Goal: Task Accomplishment & Management: Use online tool/utility

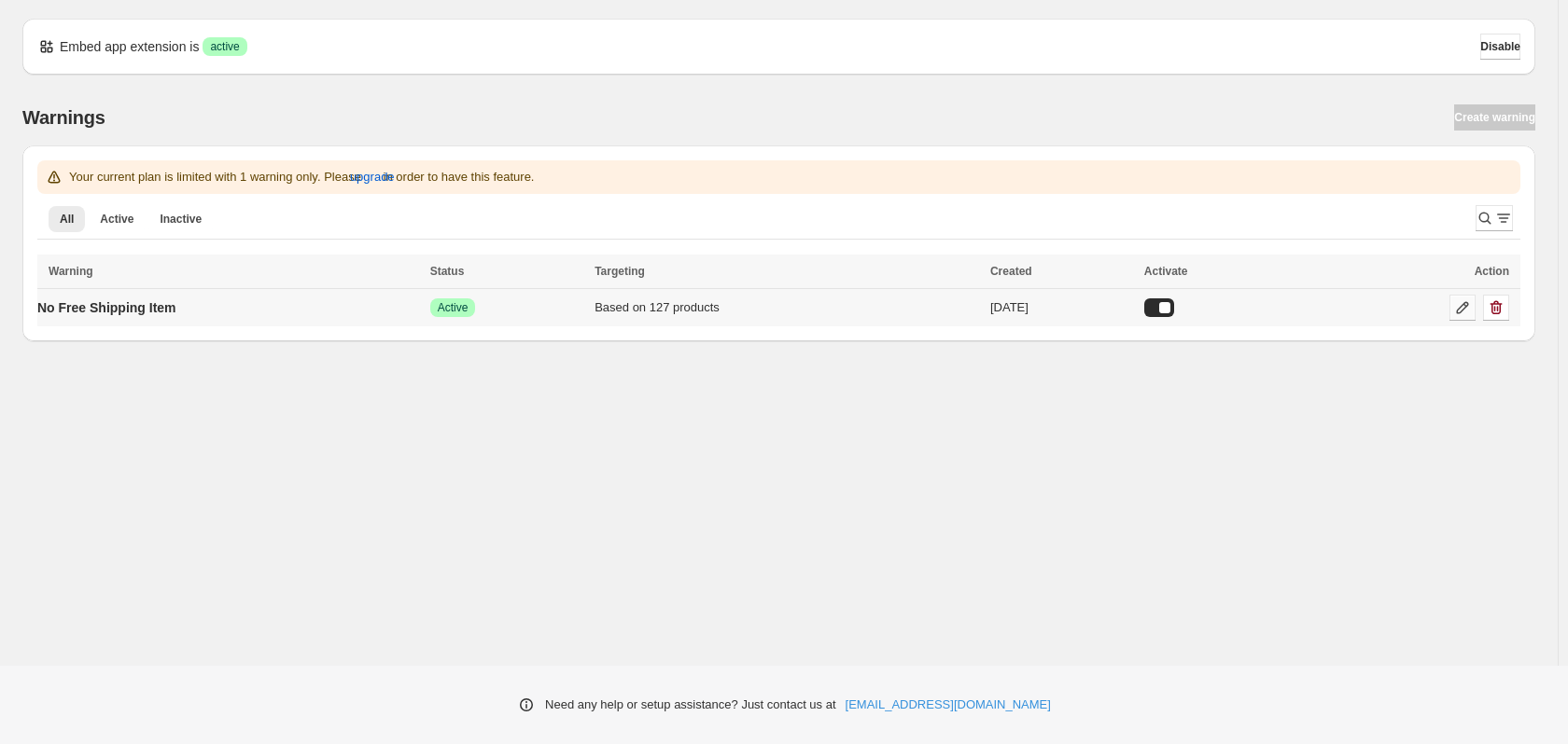
click at [1458, 301] on icon at bounding box center [1462, 308] width 19 height 19
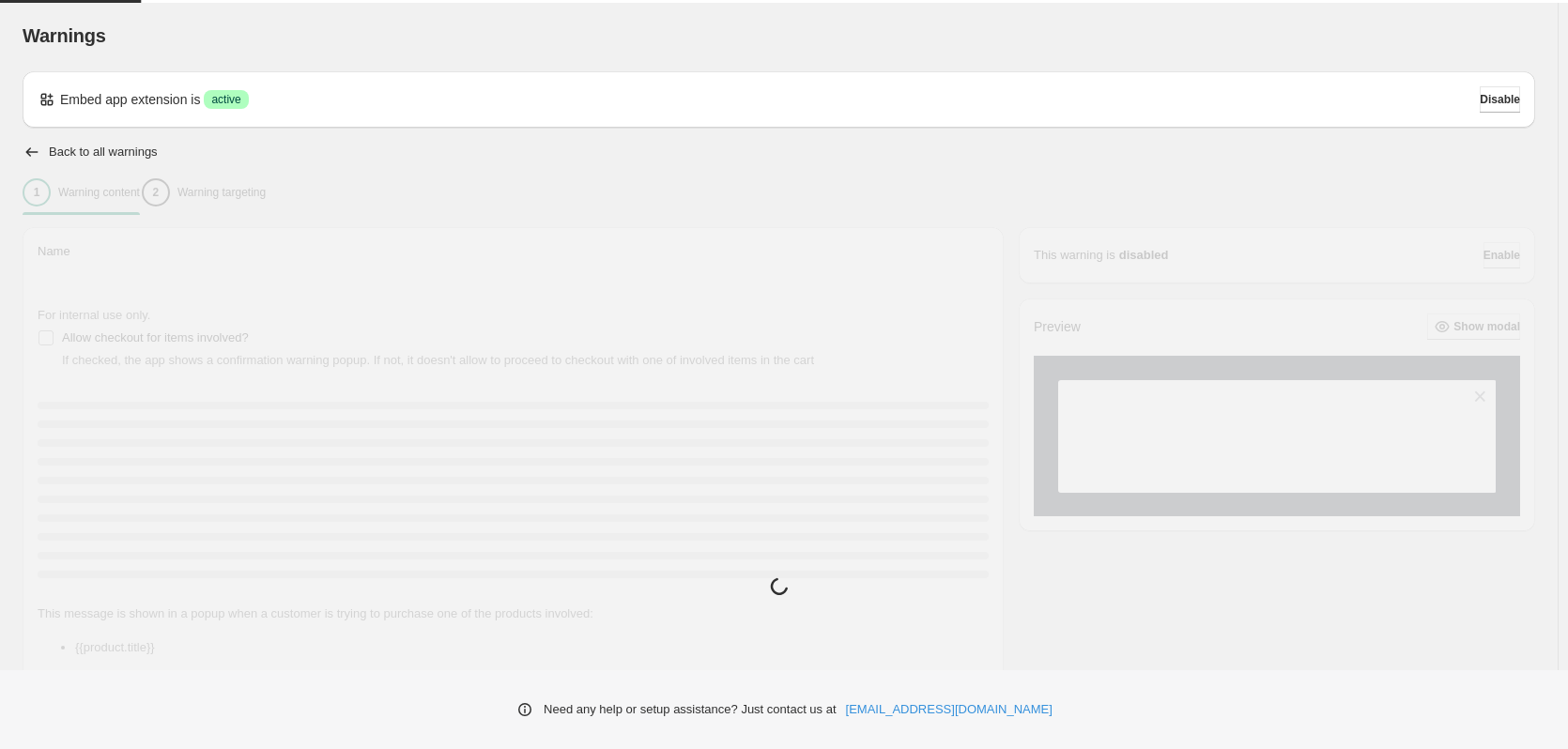
type input "**********"
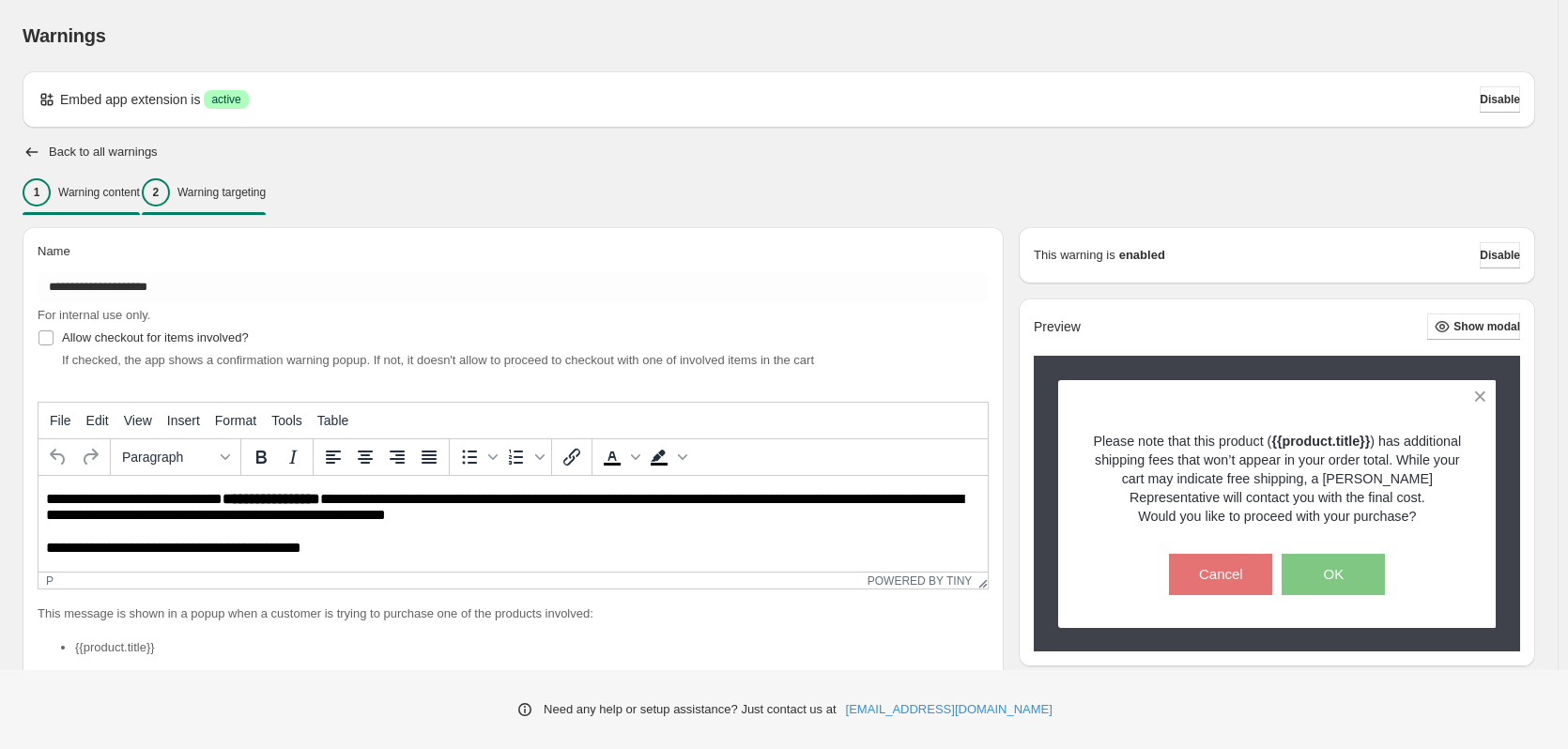
click at [265, 194] on p "Warning targeting" at bounding box center [221, 192] width 88 height 15
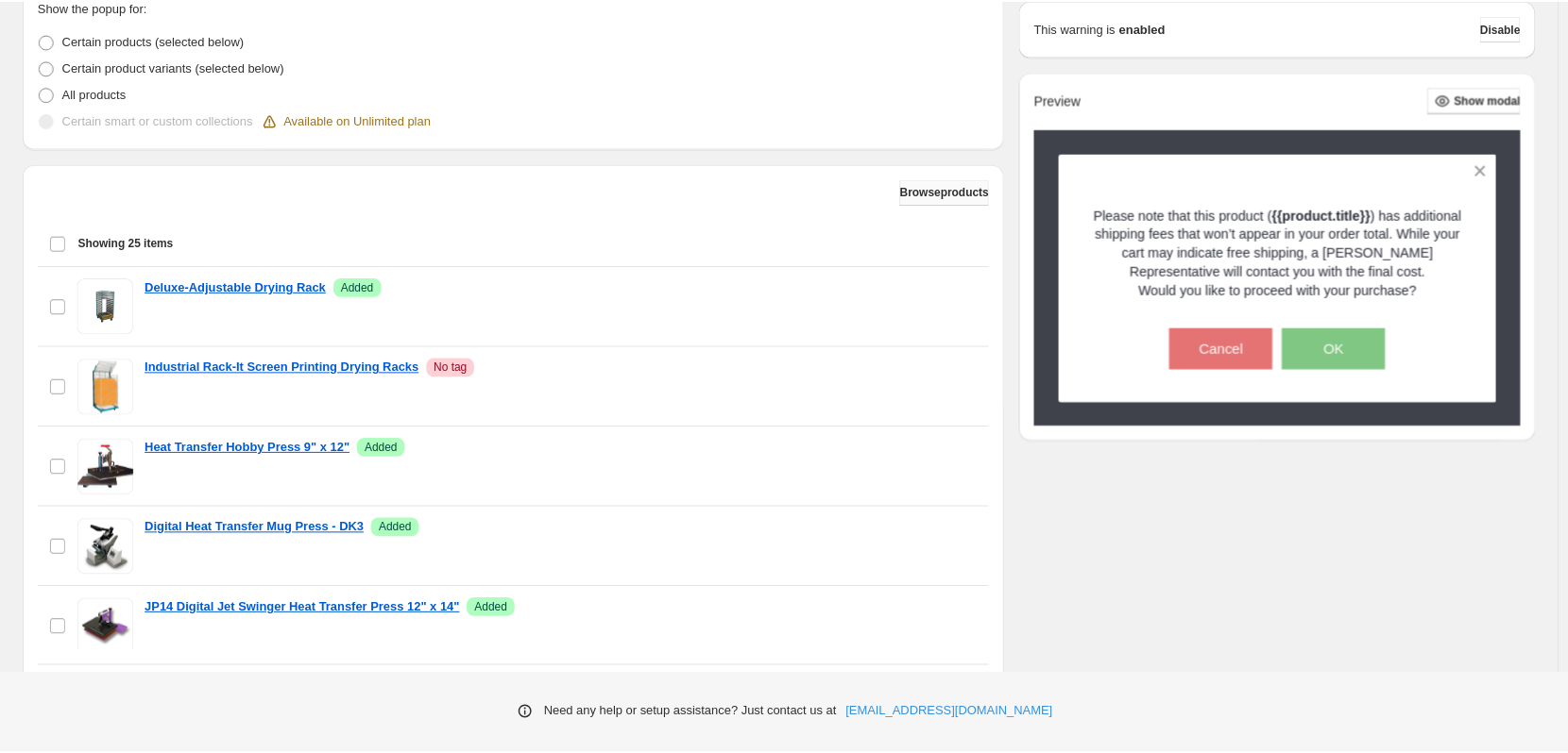
scroll to position [472, 0]
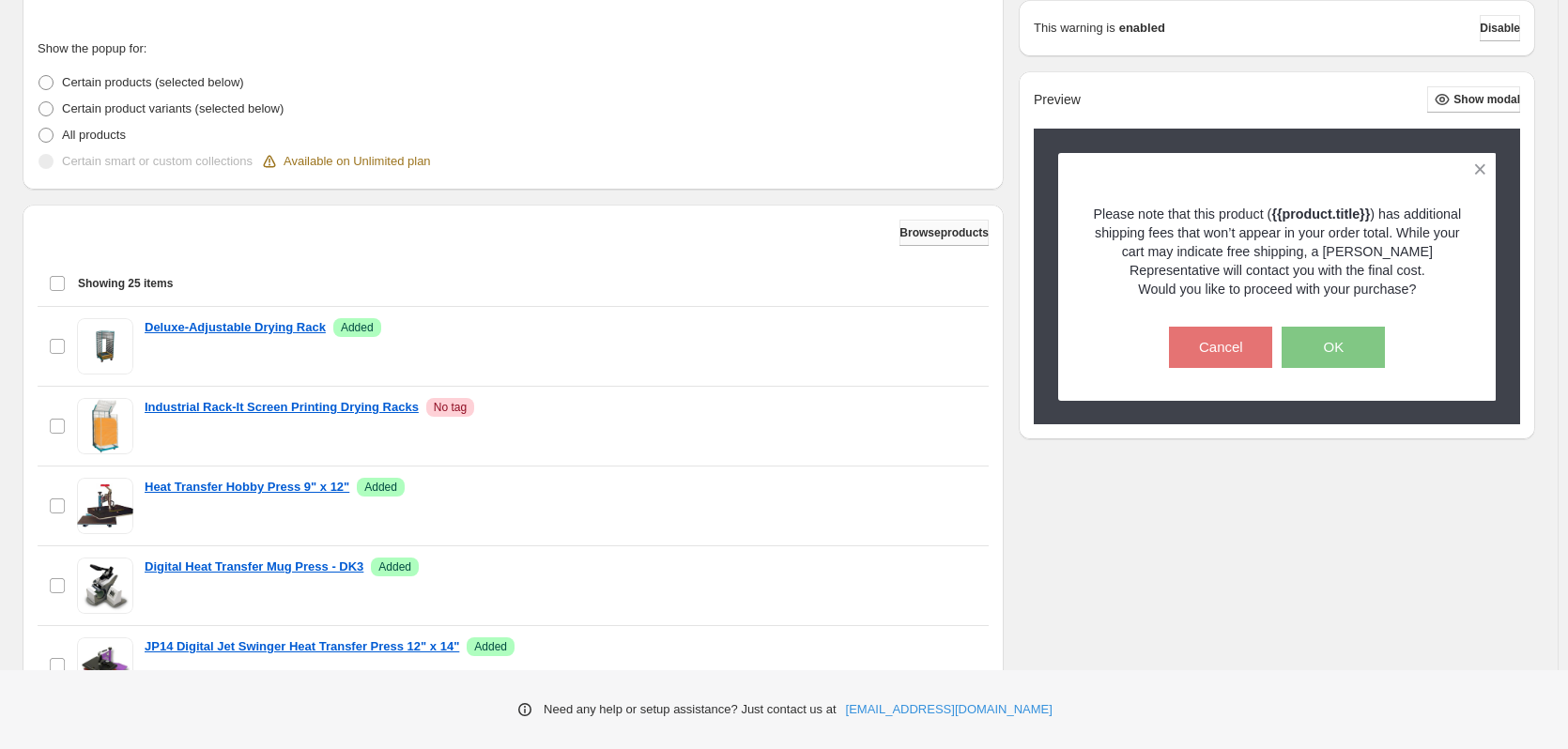
click at [912, 237] on span "Browse products" at bounding box center [944, 233] width 89 height 15
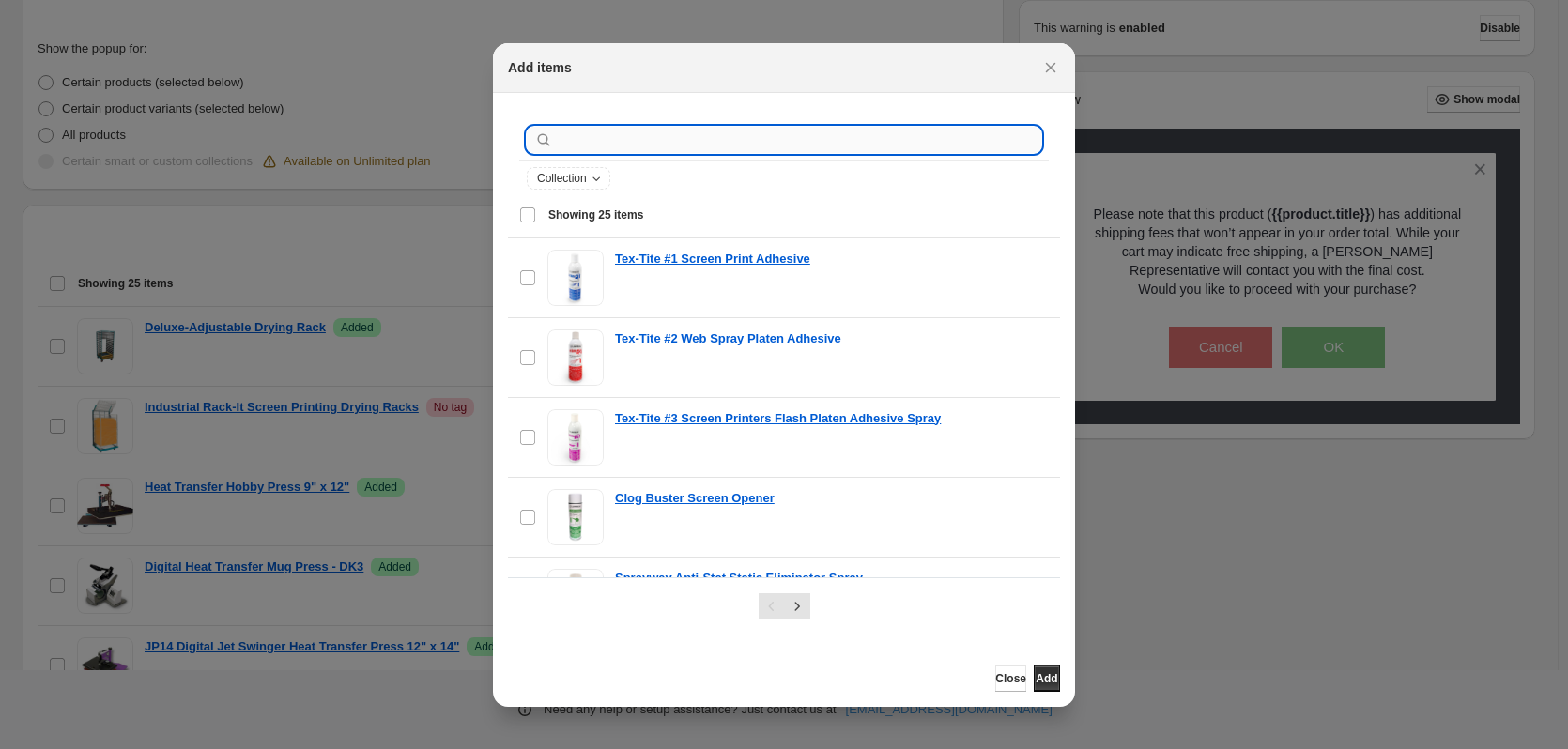
click at [708, 145] on input ":r19:" at bounding box center [798, 140] width 484 height 27
paste input "**********"
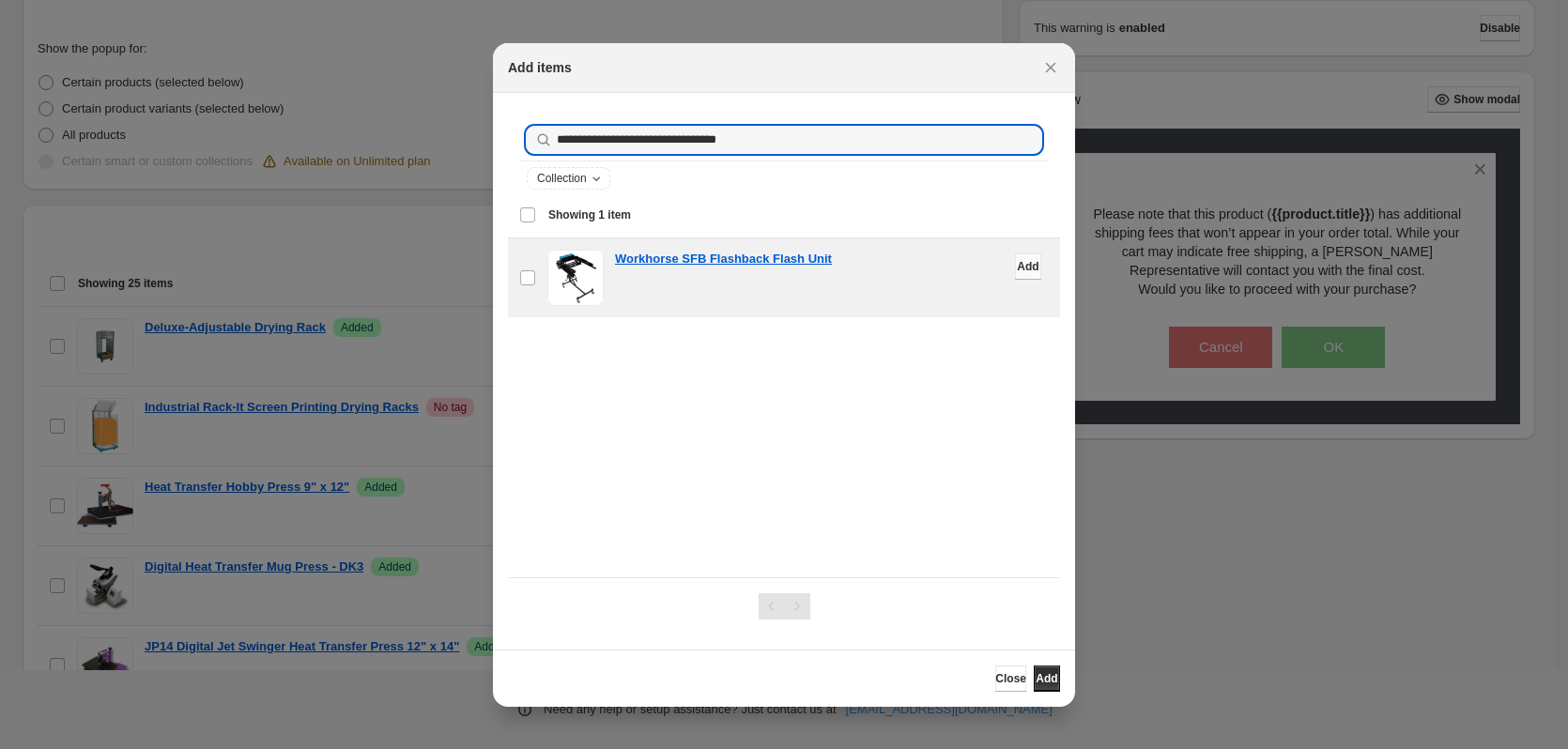
click at [1017, 264] on span "Add" at bounding box center [1028, 266] width 22 height 15
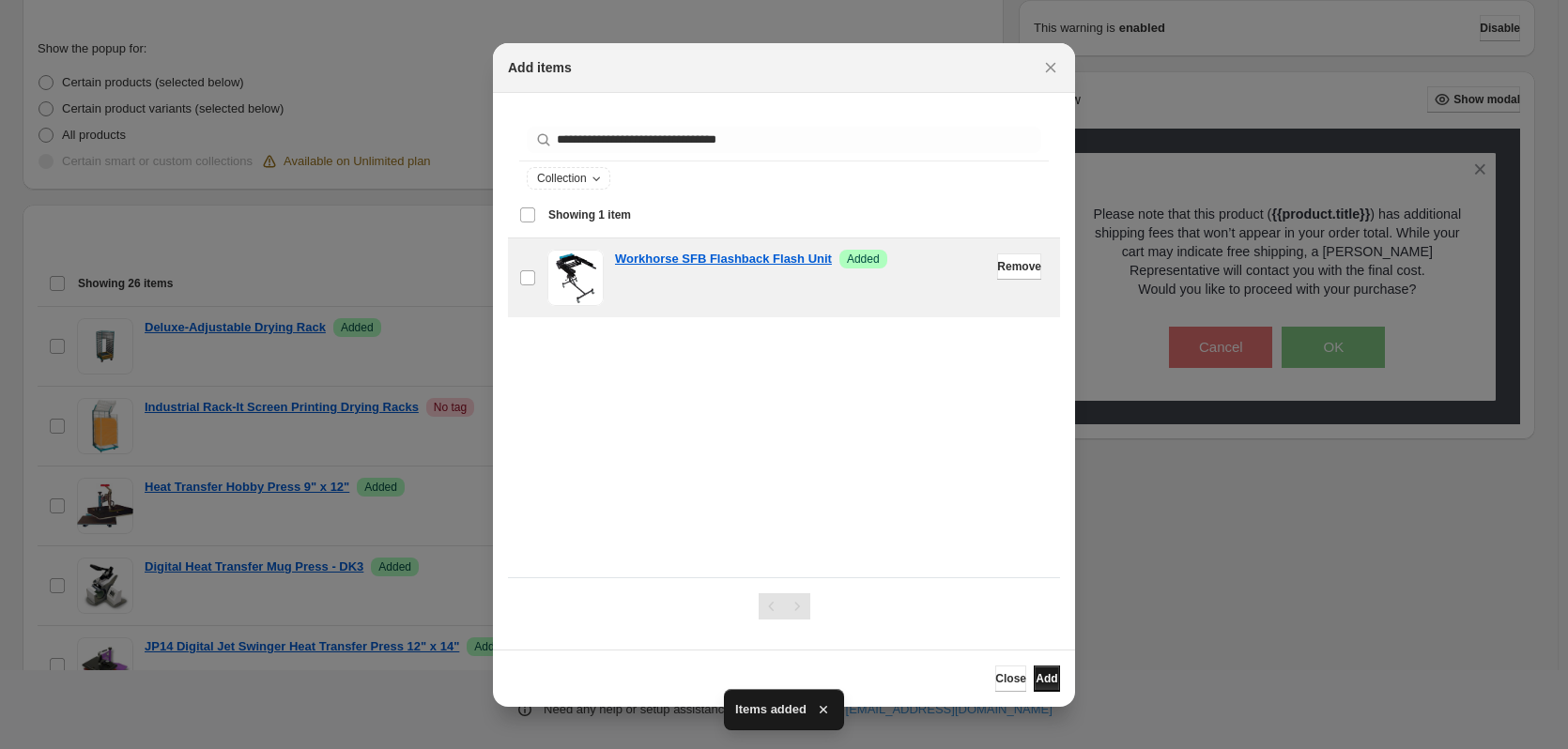
click at [1042, 680] on span "Add" at bounding box center [1046, 679] width 22 height 15
click at [1038, 678] on span "Add" at bounding box center [1046, 679] width 22 height 15
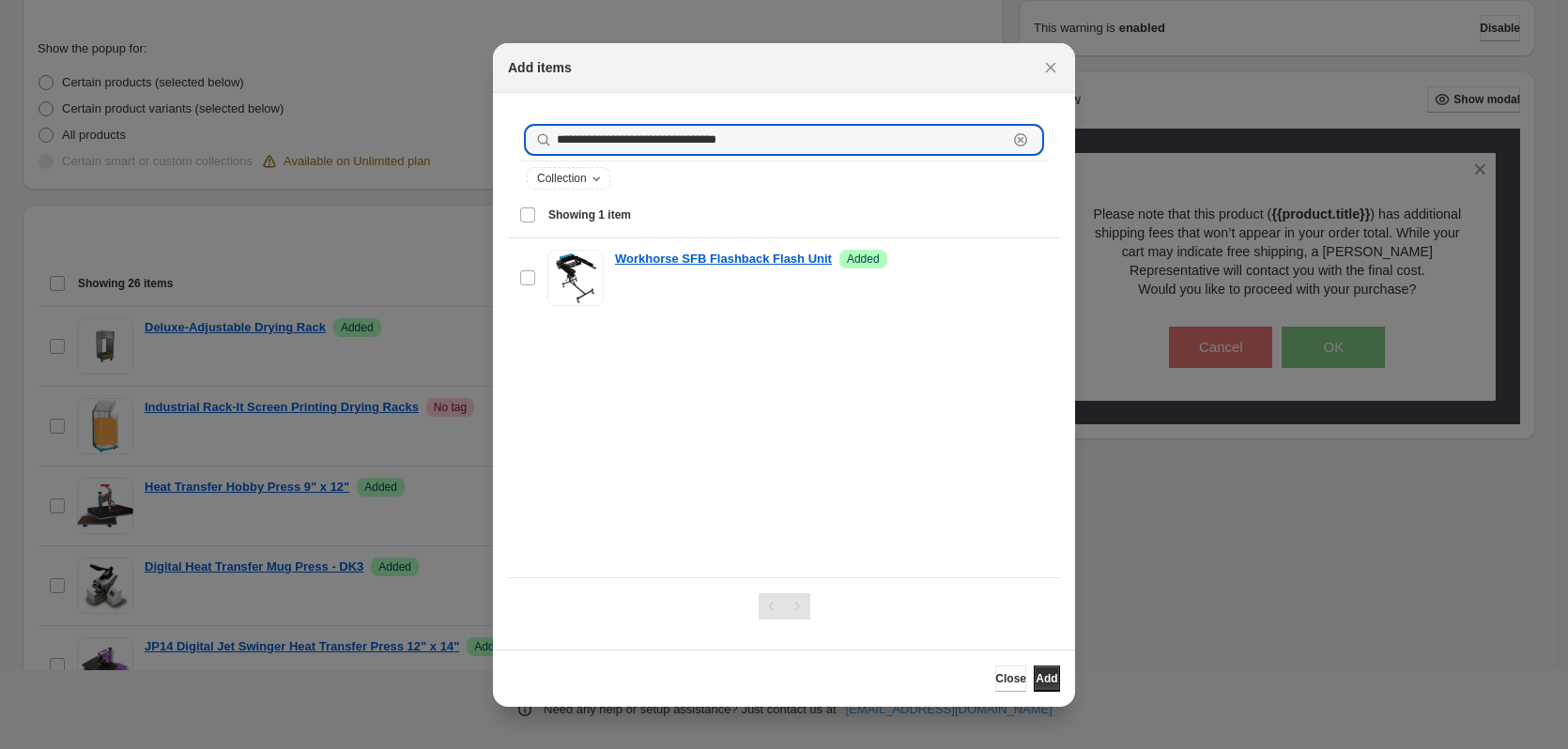
drag, startPoint x: 779, startPoint y: 143, endPoint x: 435, endPoint y: 109, distance: 345.7
paste input ":r19:"
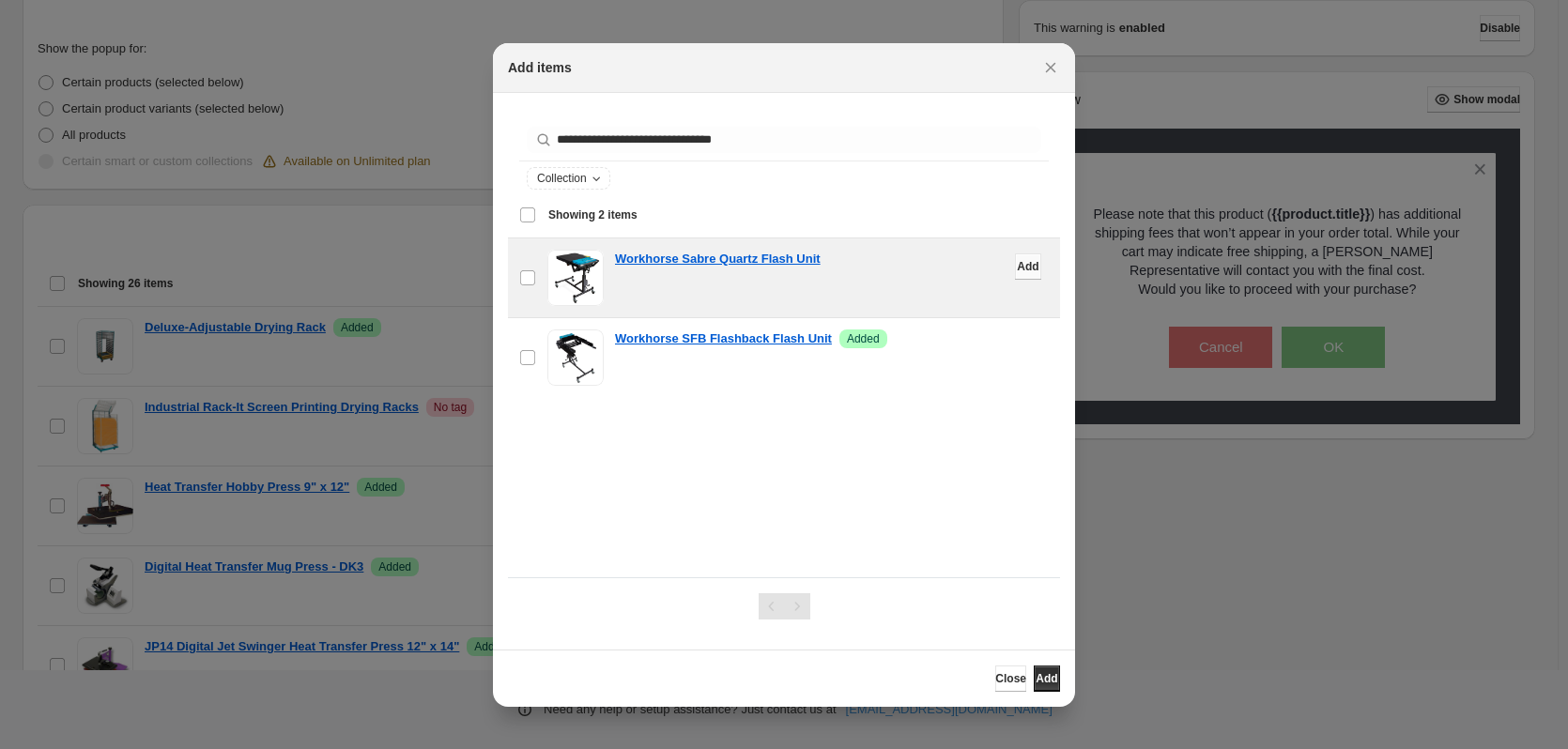
click at [1017, 264] on span "Add" at bounding box center [1028, 266] width 22 height 15
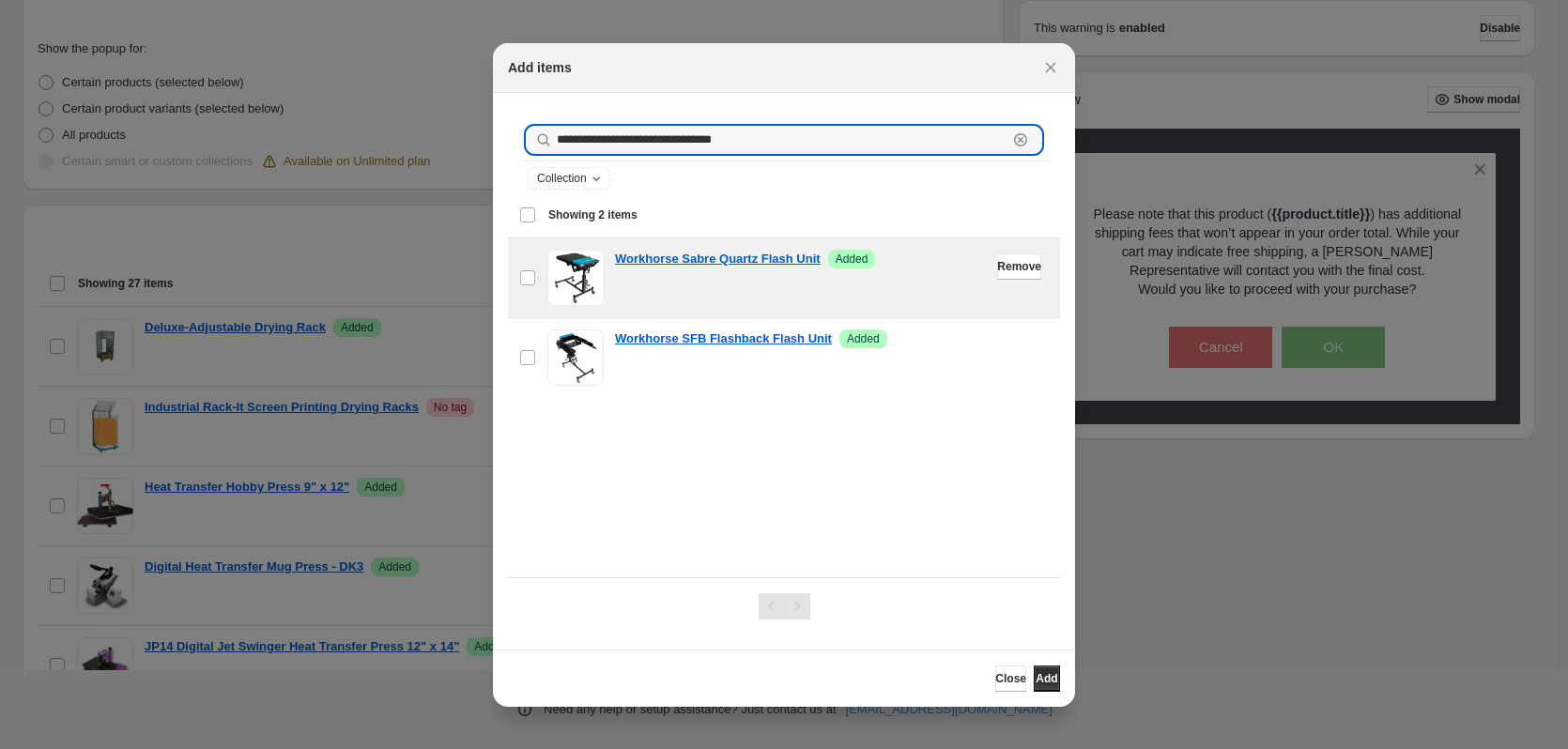
drag, startPoint x: 772, startPoint y: 142, endPoint x: 409, endPoint y: 147, distance: 363.0
paste input "**********"
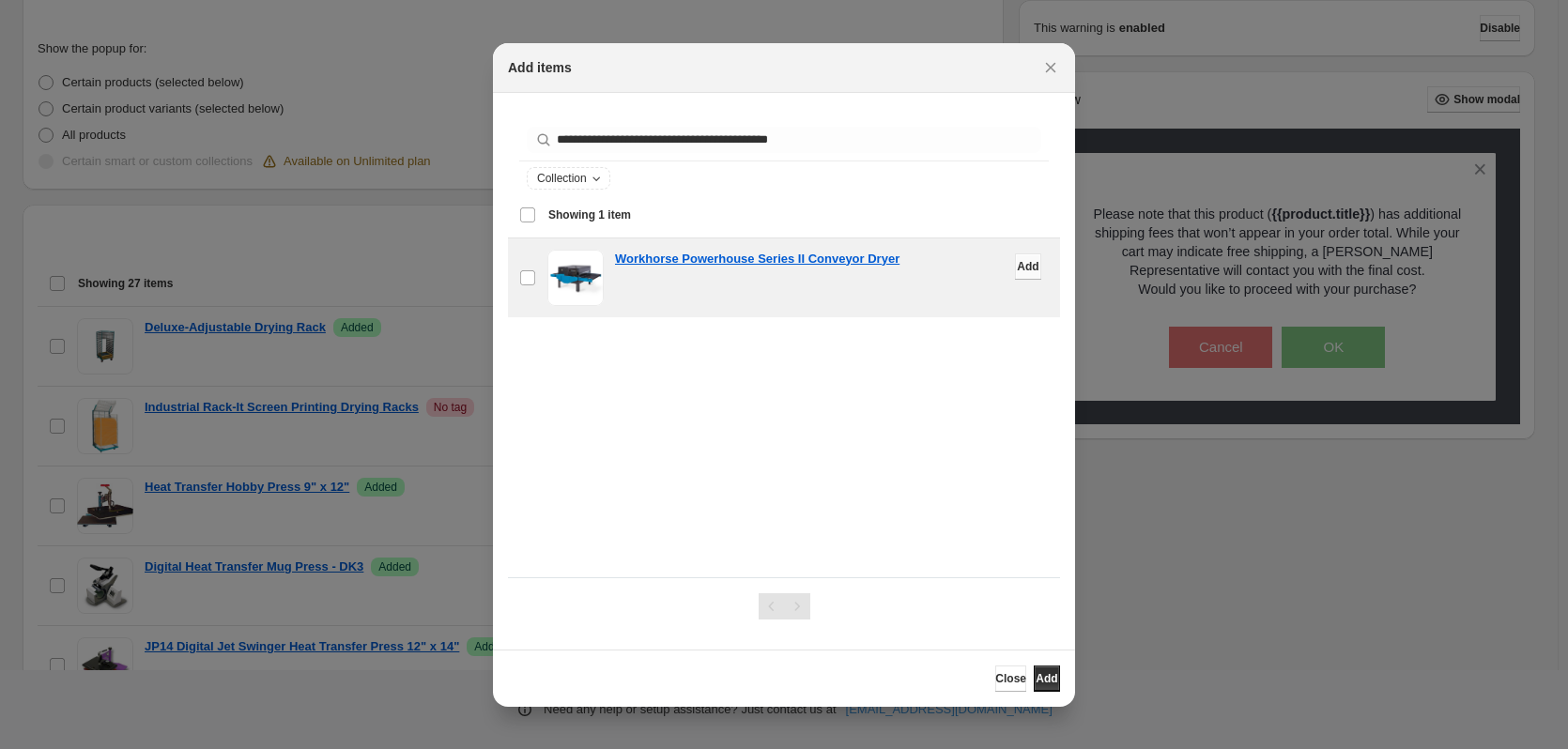
click at [1015, 274] on button "Add" at bounding box center [1029, 266] width 27 height 27
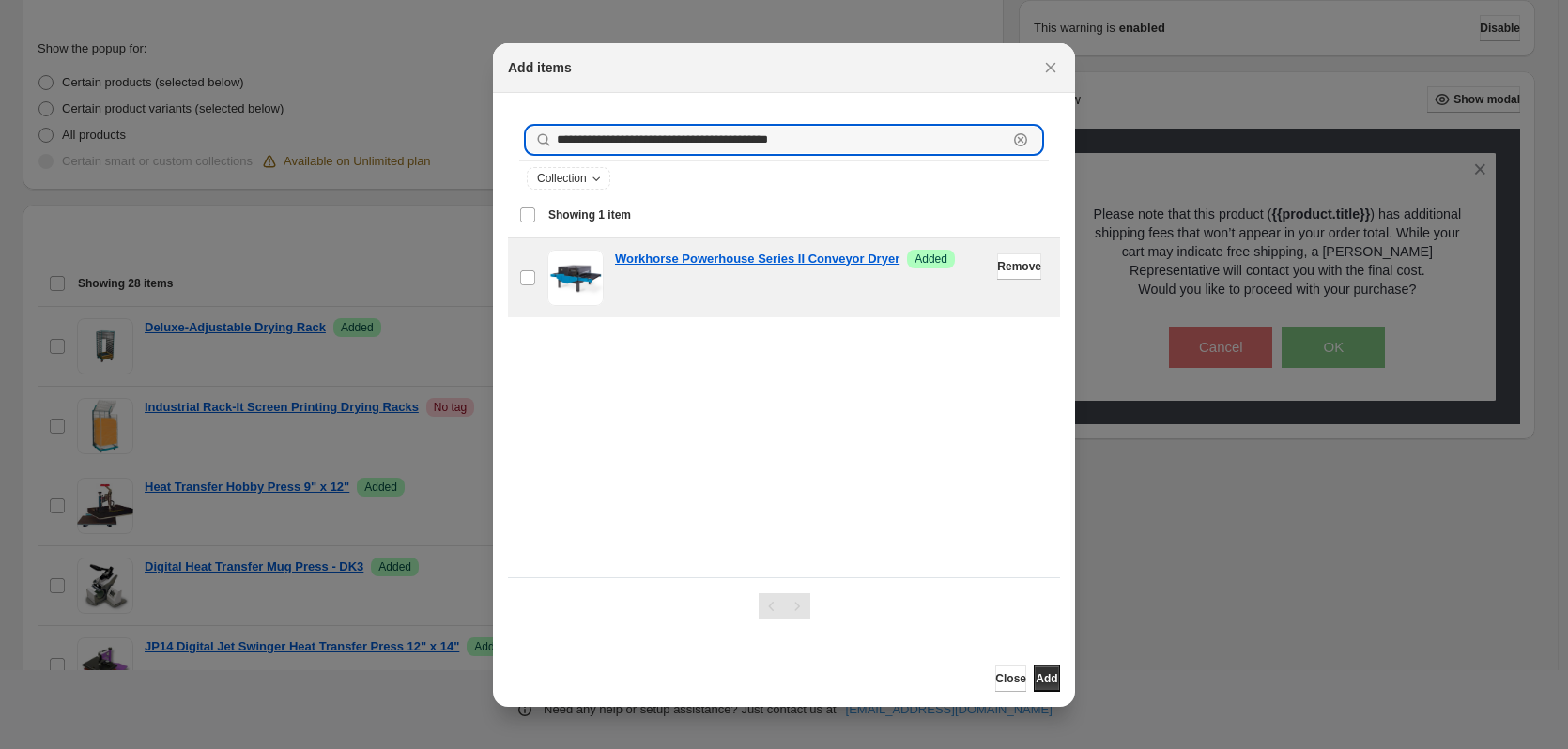
drag, startPoint x: 833, startPoint y: 141, endPoint x: 436, endPoint y: 128, distance: 397.2
paste input ":r19:"
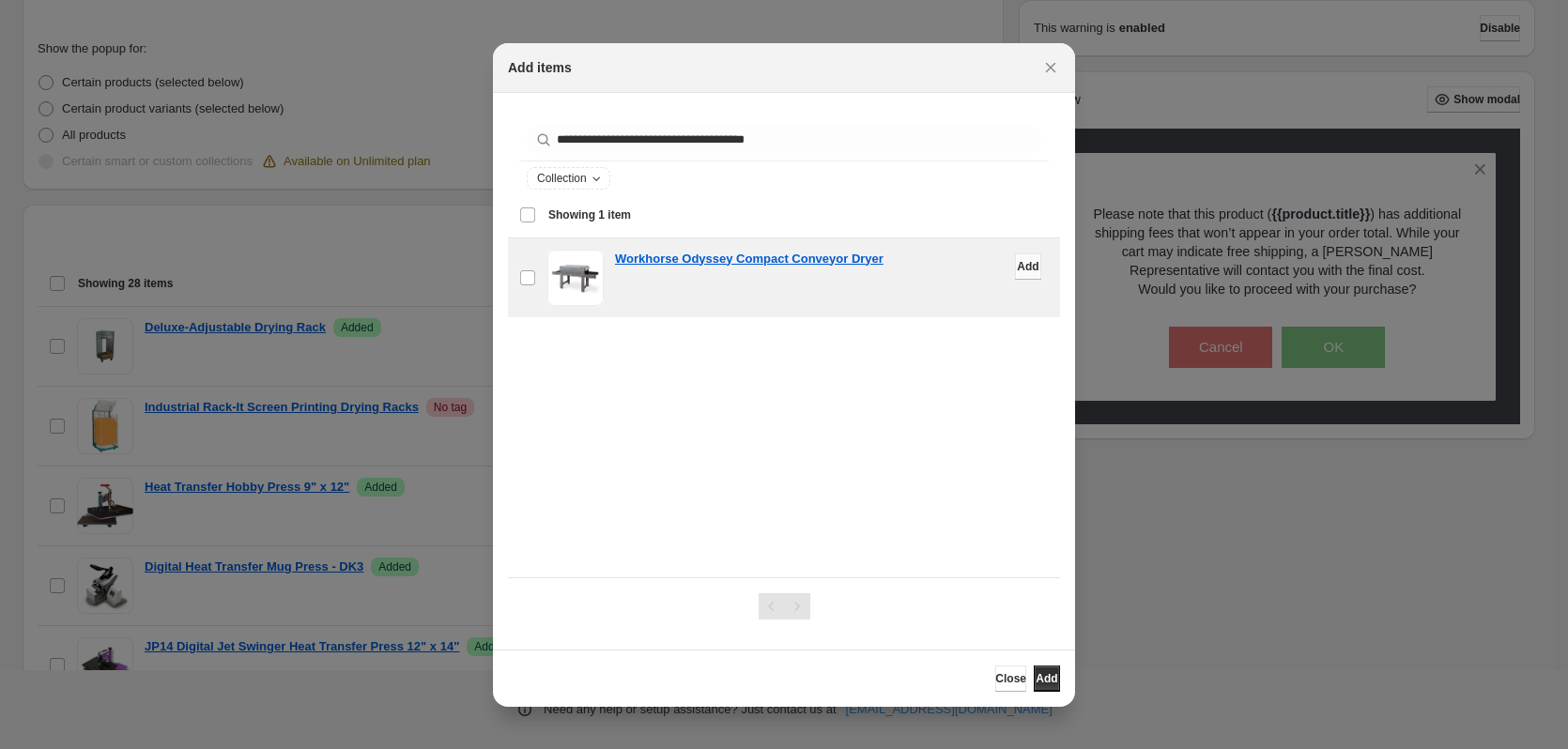
click at [1017, 264] on span "Add" at bounding box center [1028, 266] width 22 height 15
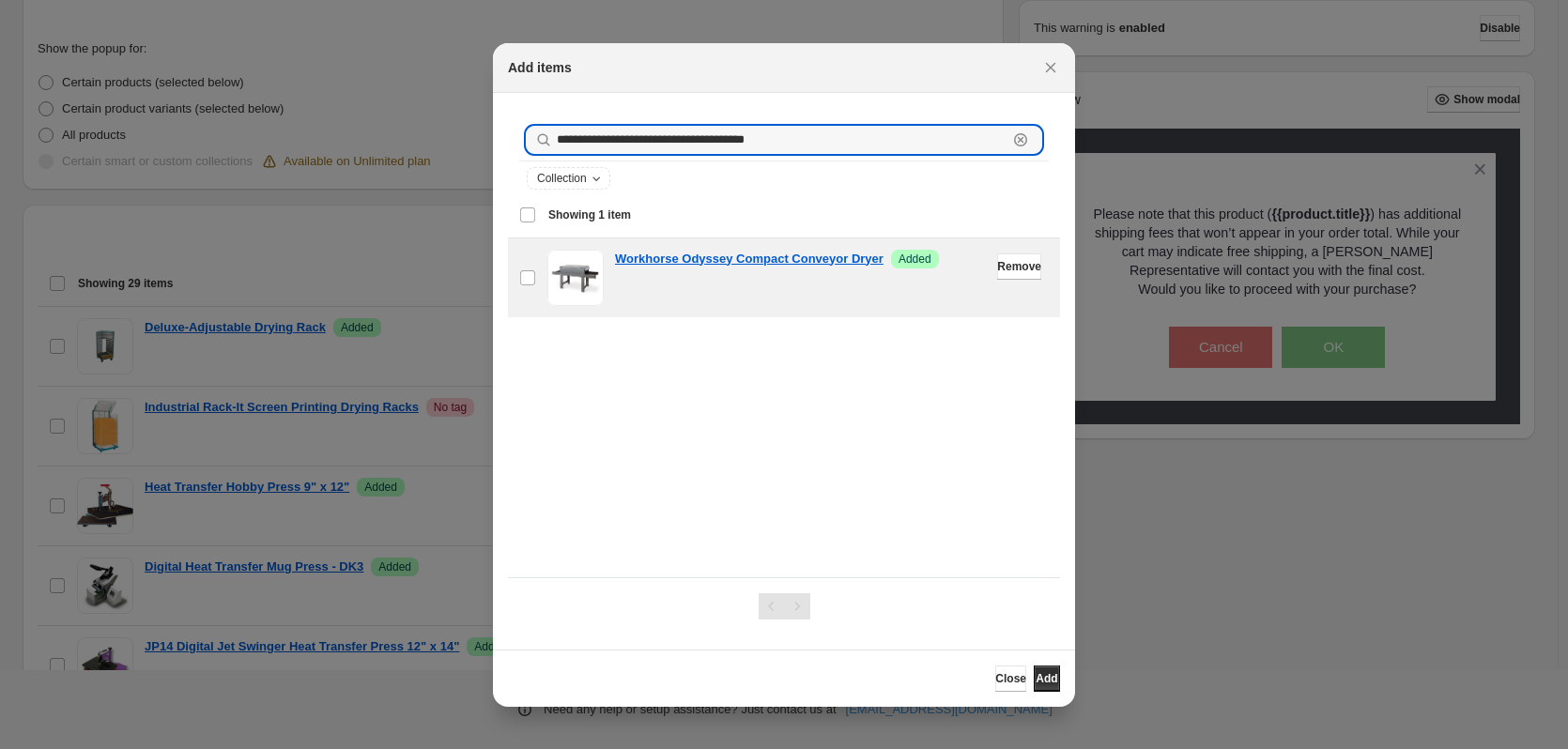
drag, startPoint x: 811, startPoint y: 145, endPoint x: 419, endPoint y: 139, distance: 392.0
paste input "*********"
click at [1017, 266] on span "Add" at bounding box center [1028, 266] width 22 height 15
drag, startPoint x: 842, startPoint y: 144, endPoint x: 389, endPoint y: 132, distance: 453.2
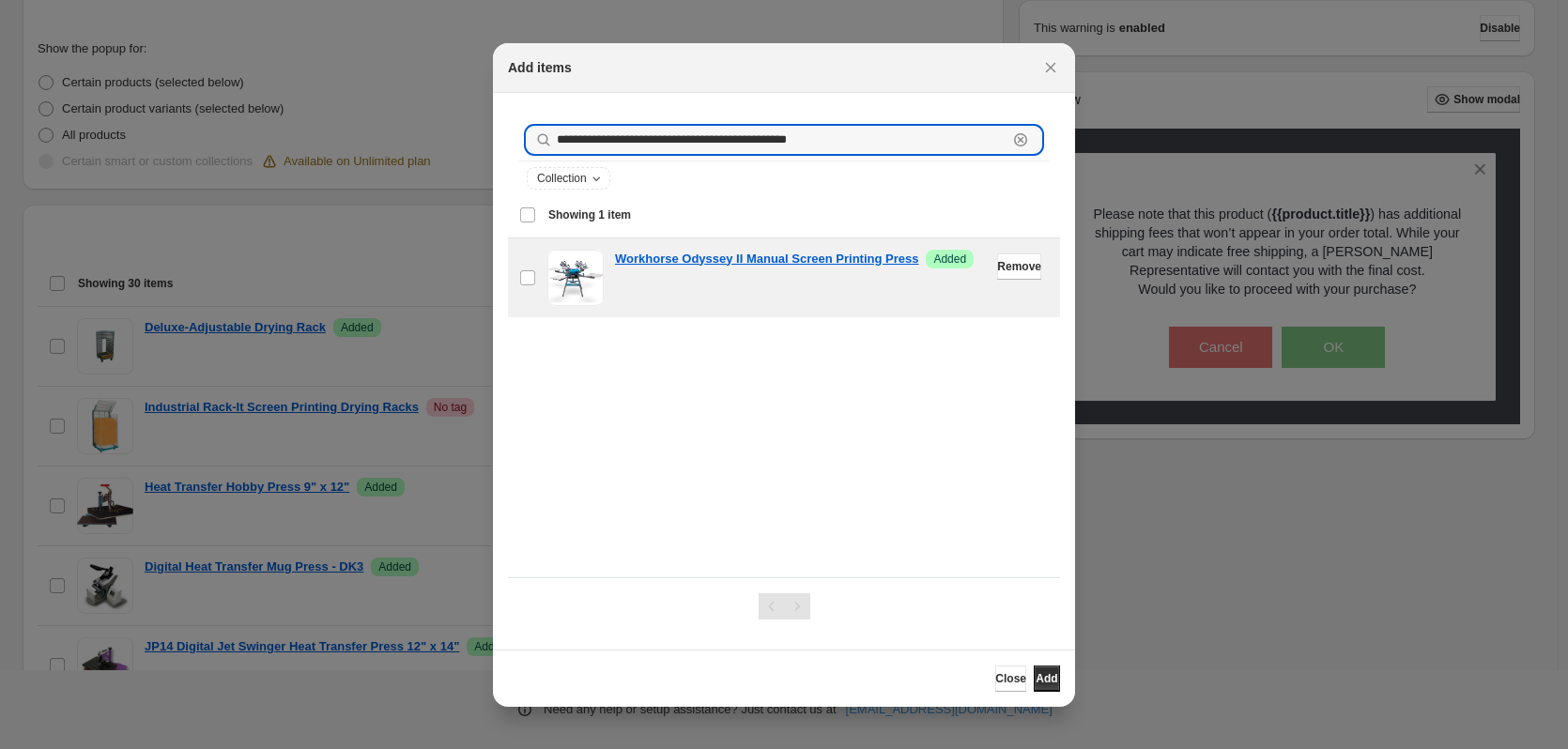
paste input "*"
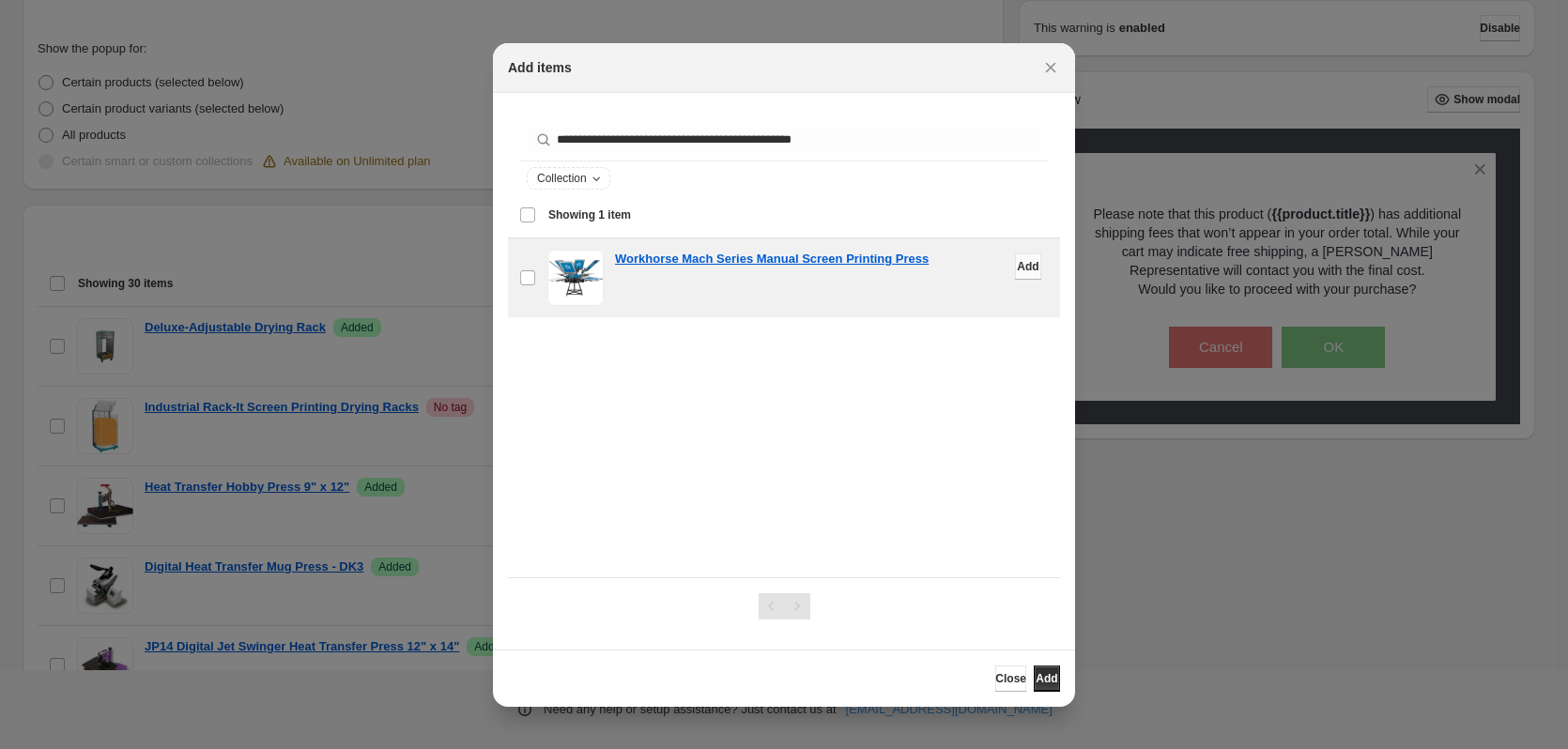
click at [1017, 267] on span "Add" at bounding box center [1028, 266] width 22 height 15
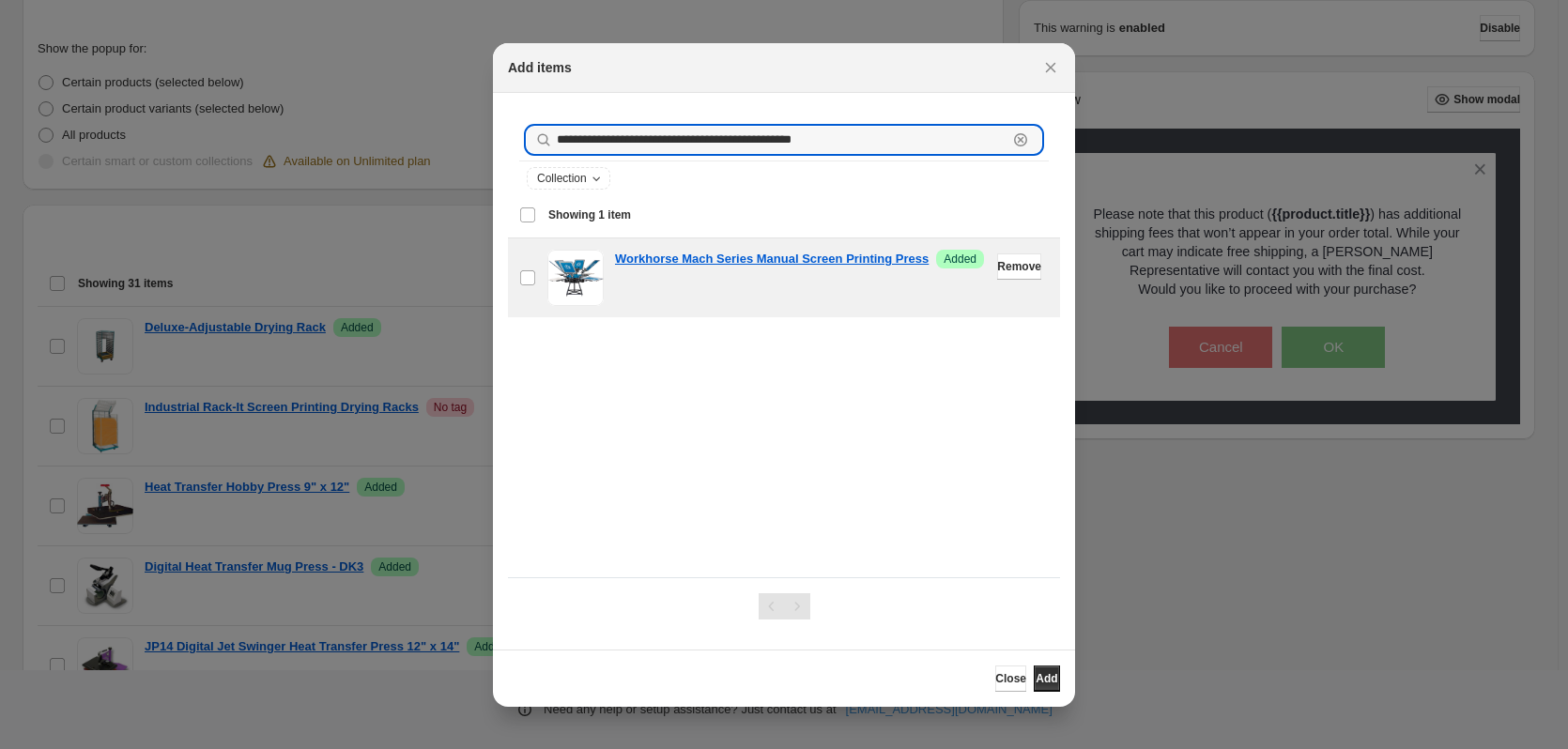
drag, startPoint x: 870, startPoint y: 136, endPoint x: 283, endPoint y: 126, distance: 587.1
paste input ":r19:"
type input "**********"
click at [1017, 270] on span "Add" at bounding box center [1028, 266] width 22 height 15
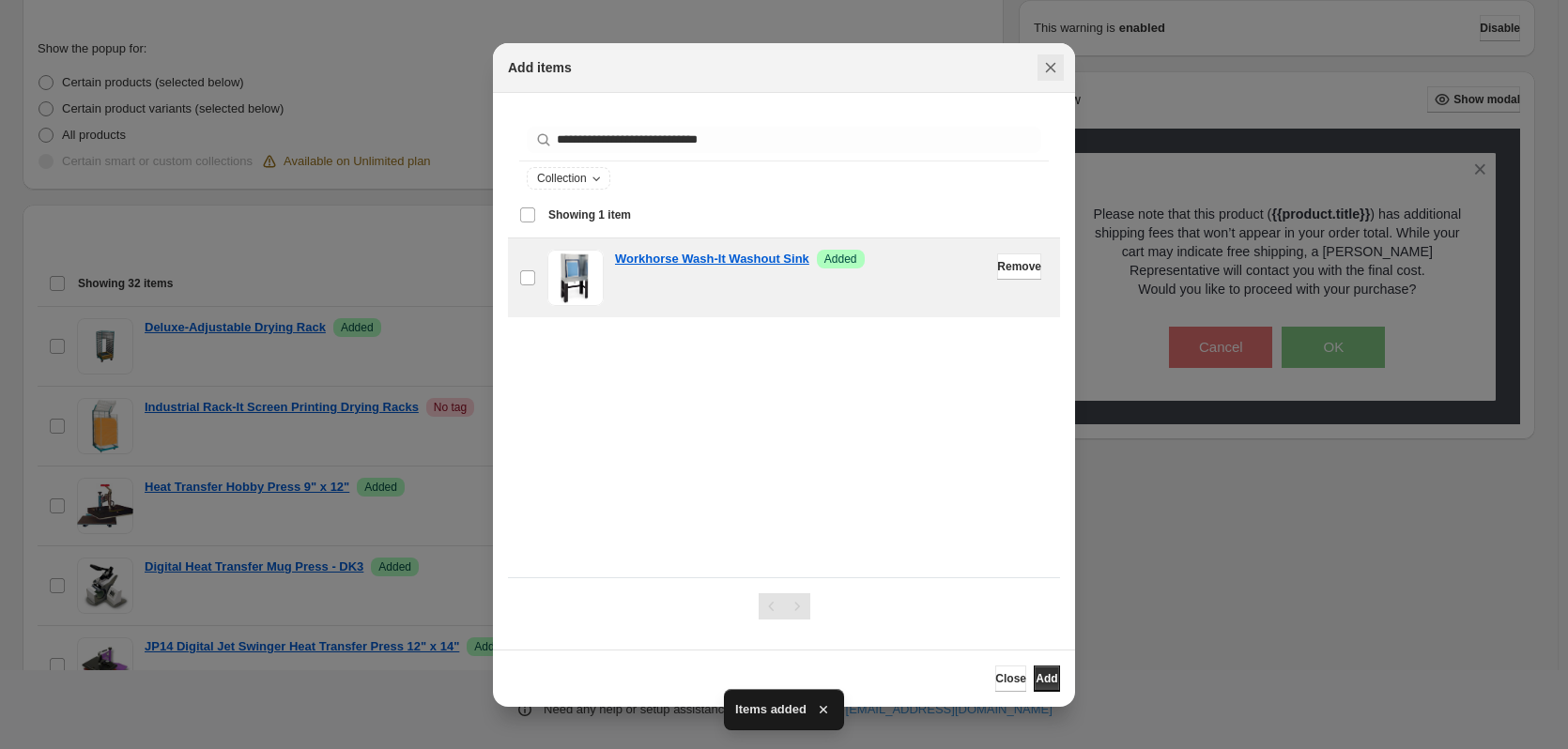
click at [1052, 68] on icon "Close" at bounding box center [1050, 66] width 10 height 10
